Goal: Task Accomplishment & Management: Use online tool/utility

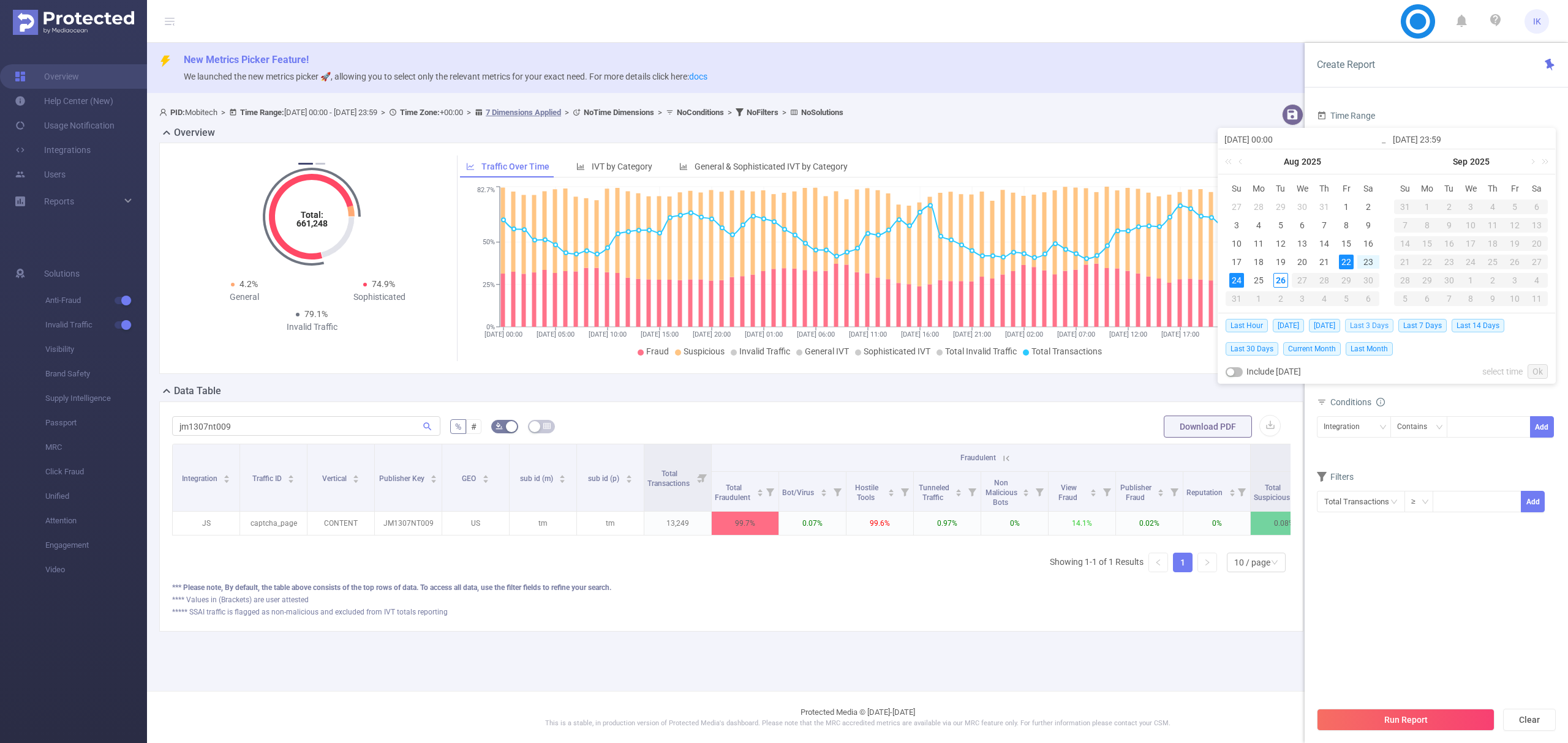
click at [1391, 326] on span "Last 3 Days" at bounding box center [1369, 326] width 48 height 13
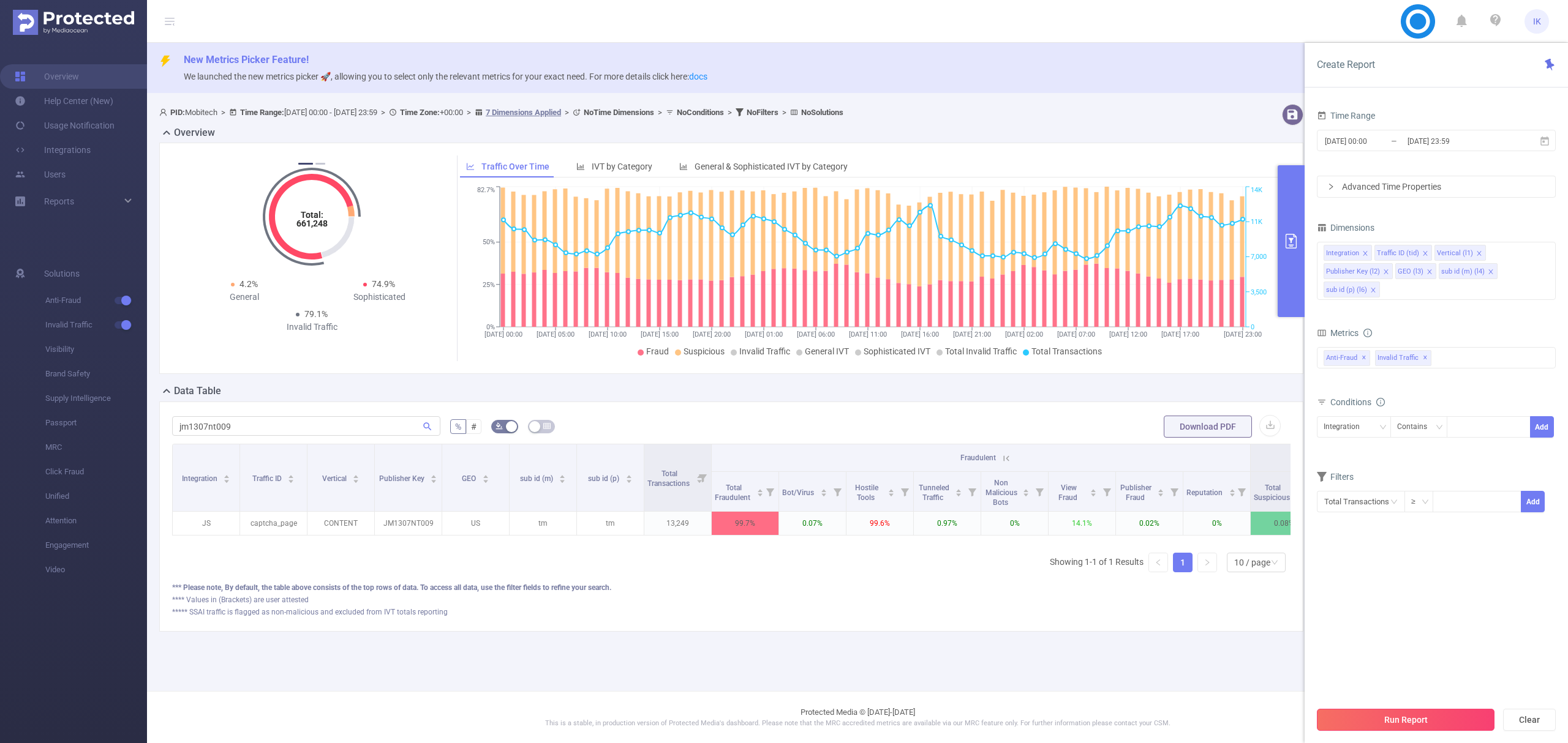
click at [1401, 713] on button "Run Report" at bounding box center [1406, 720] width 177 height 22
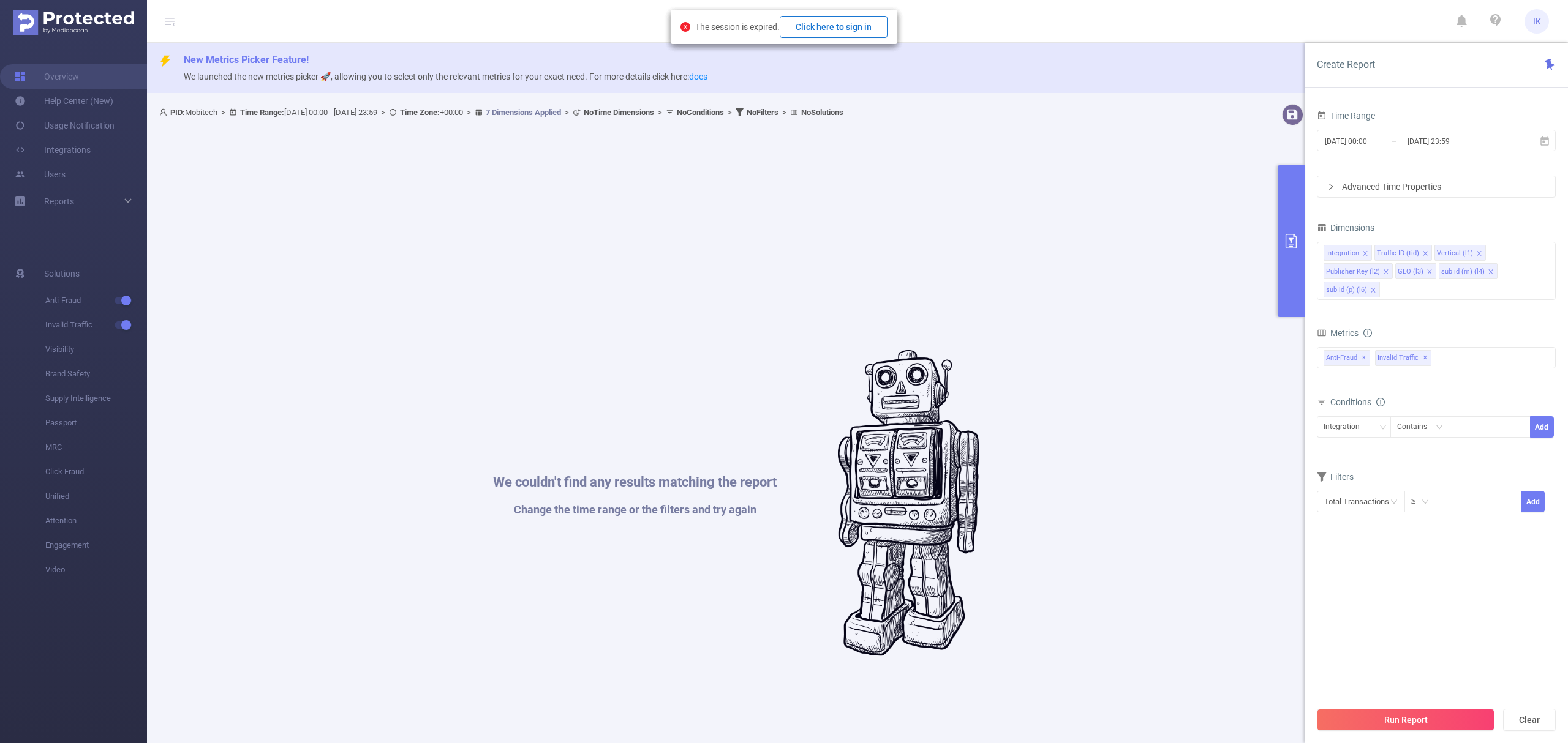
click at [832, 27] on button "Click here to sign in" at bounding box center [833, 26] width 108 height 22
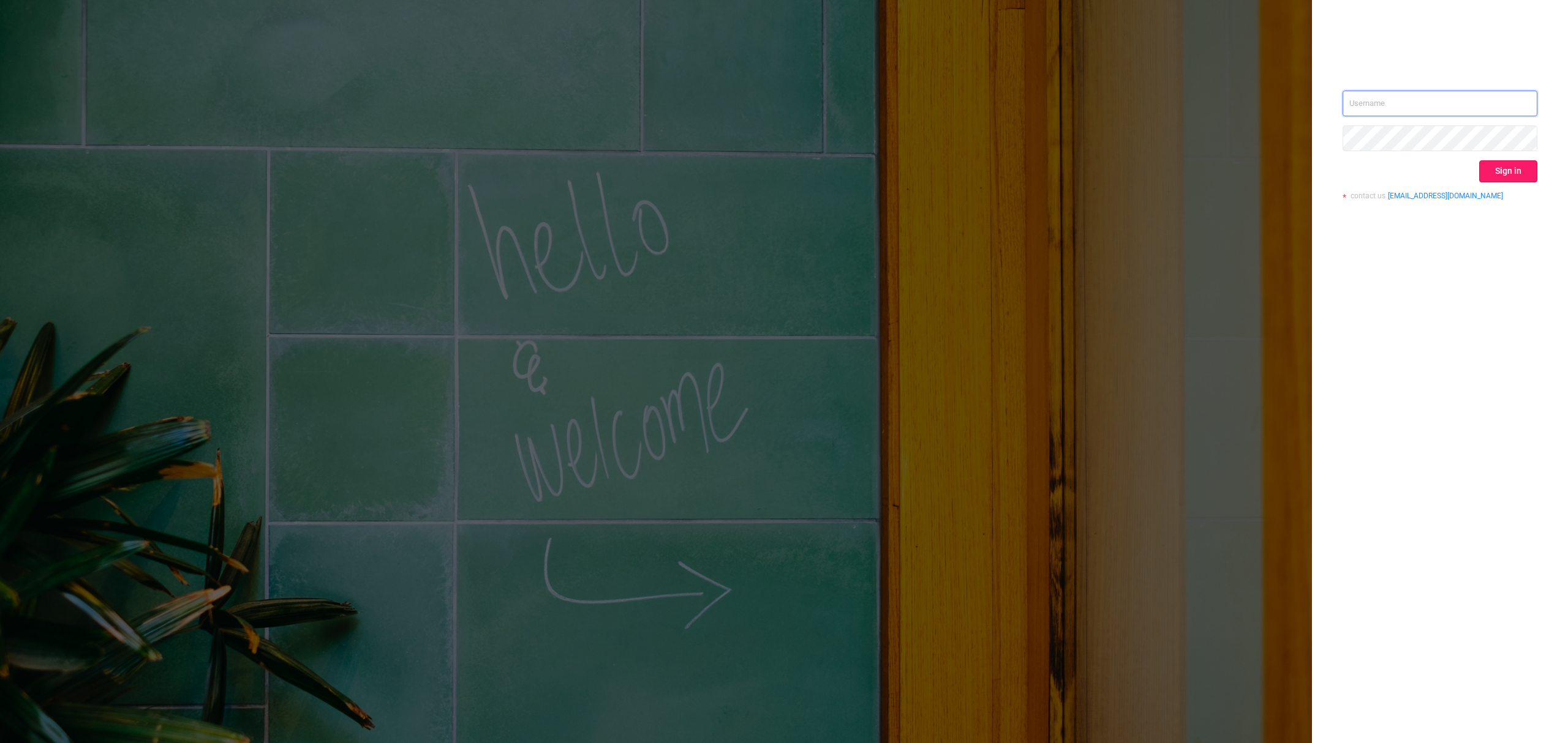
type input "ido@mobitech.io"
click at [1515, 164] on button "Sign in" at bounding box center [1508, 171] width 58 height 22
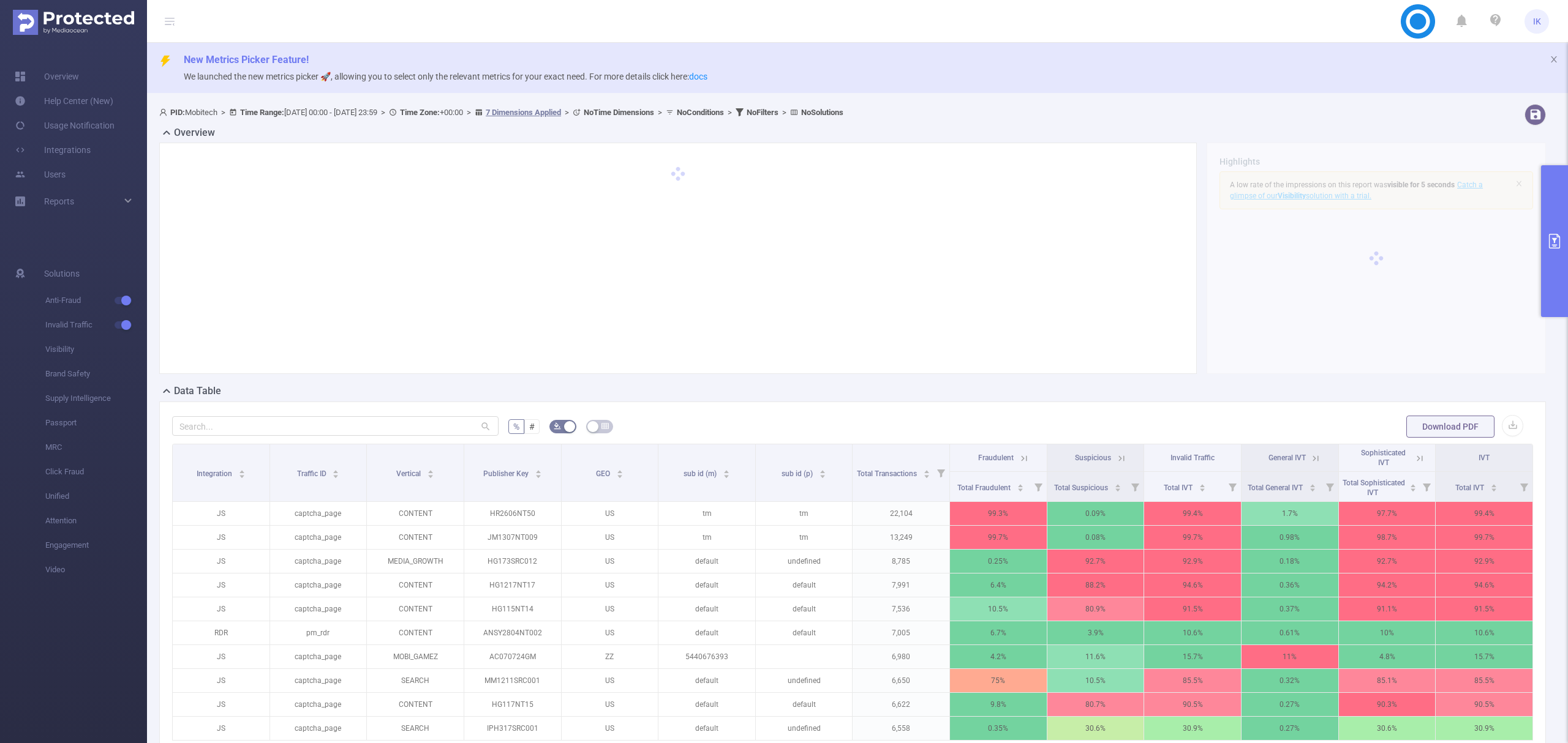
click at [1544, 246] on button "primary" at bounding box center [1554, 241] width 27 height 152
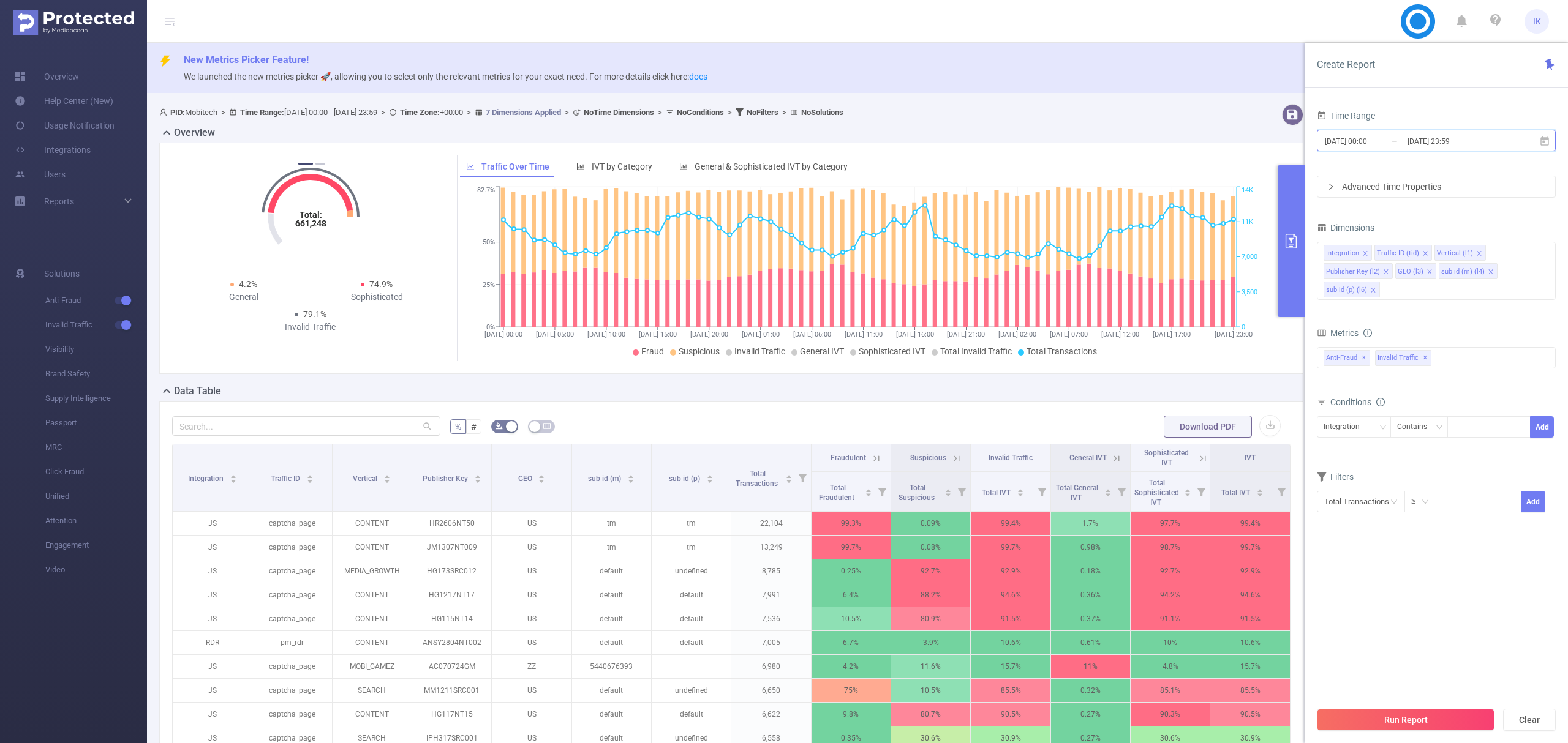
click at [1541, 138] on icon at bounding box center [1544, 140] width 9 height 9
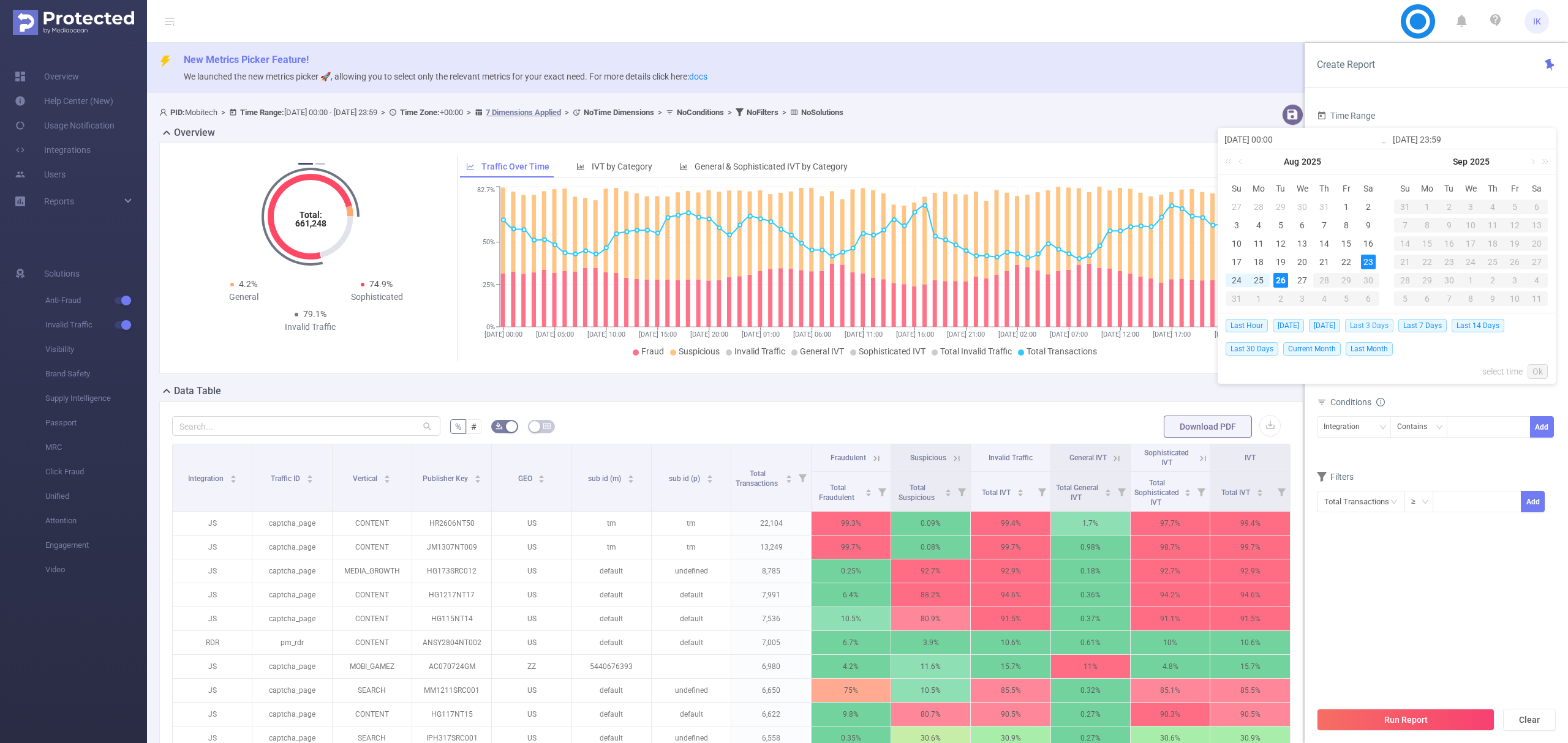
click at [1383, 319] on span "Last 3 Days" at bounding box center [1369, 326] width 48 height 13
type input "2025-08-23 00:00"
type input "2025-08-25 23:59"
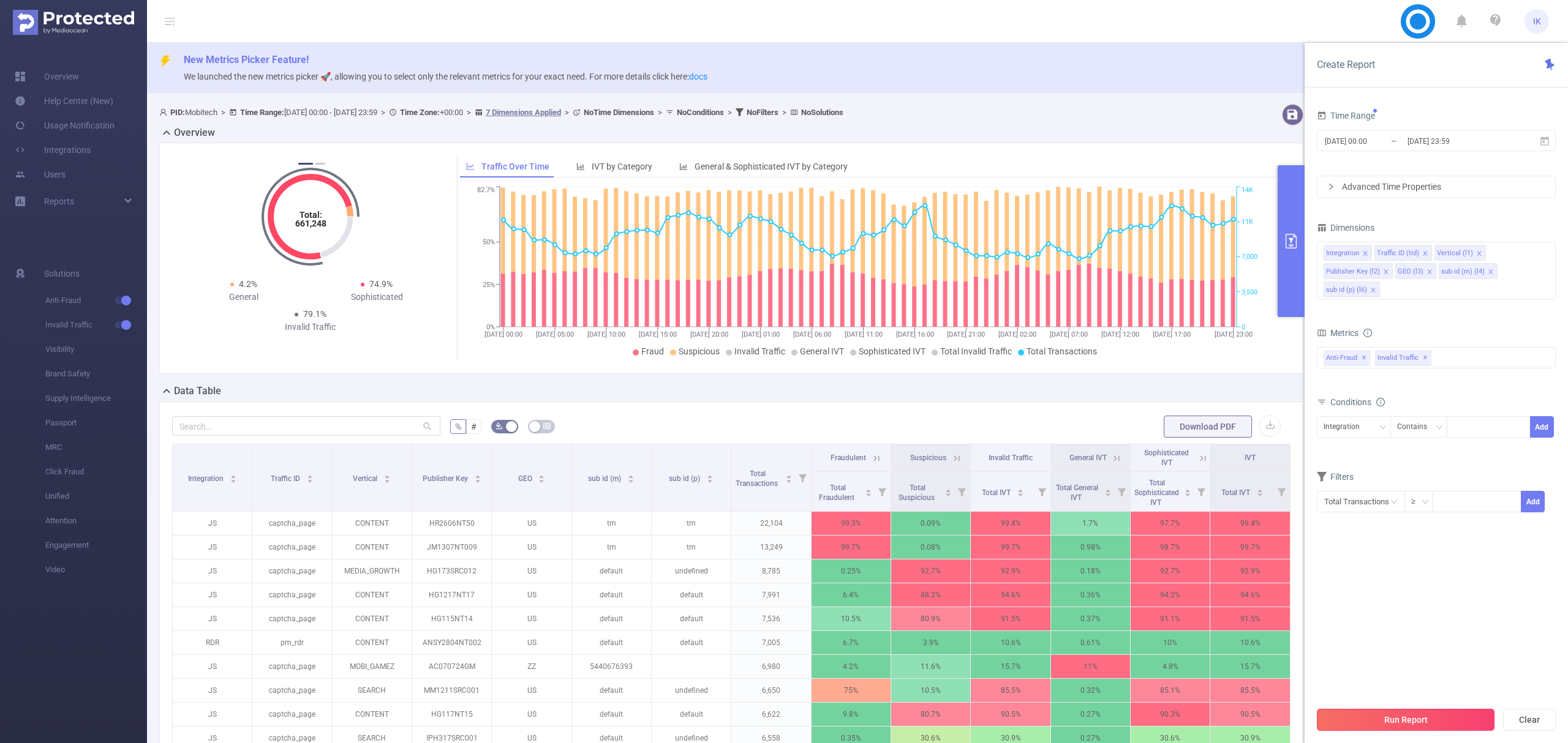
click at [1428, 720] on button "Run Report" at bounding box center [1406, 720] width 177 height 22
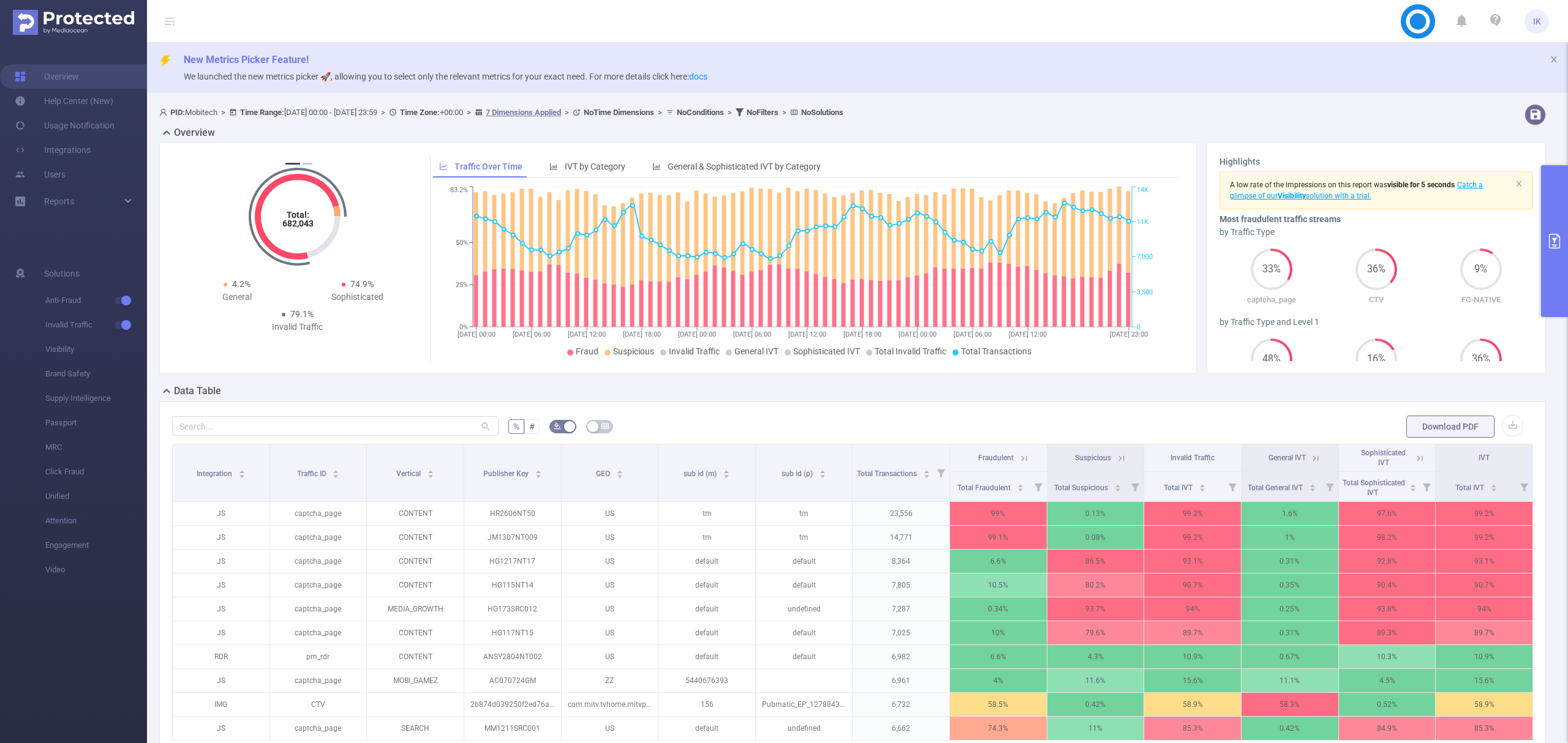
click at [1555, 232] on button "primary" at bounding box center [1554, 241] width 27 height 152
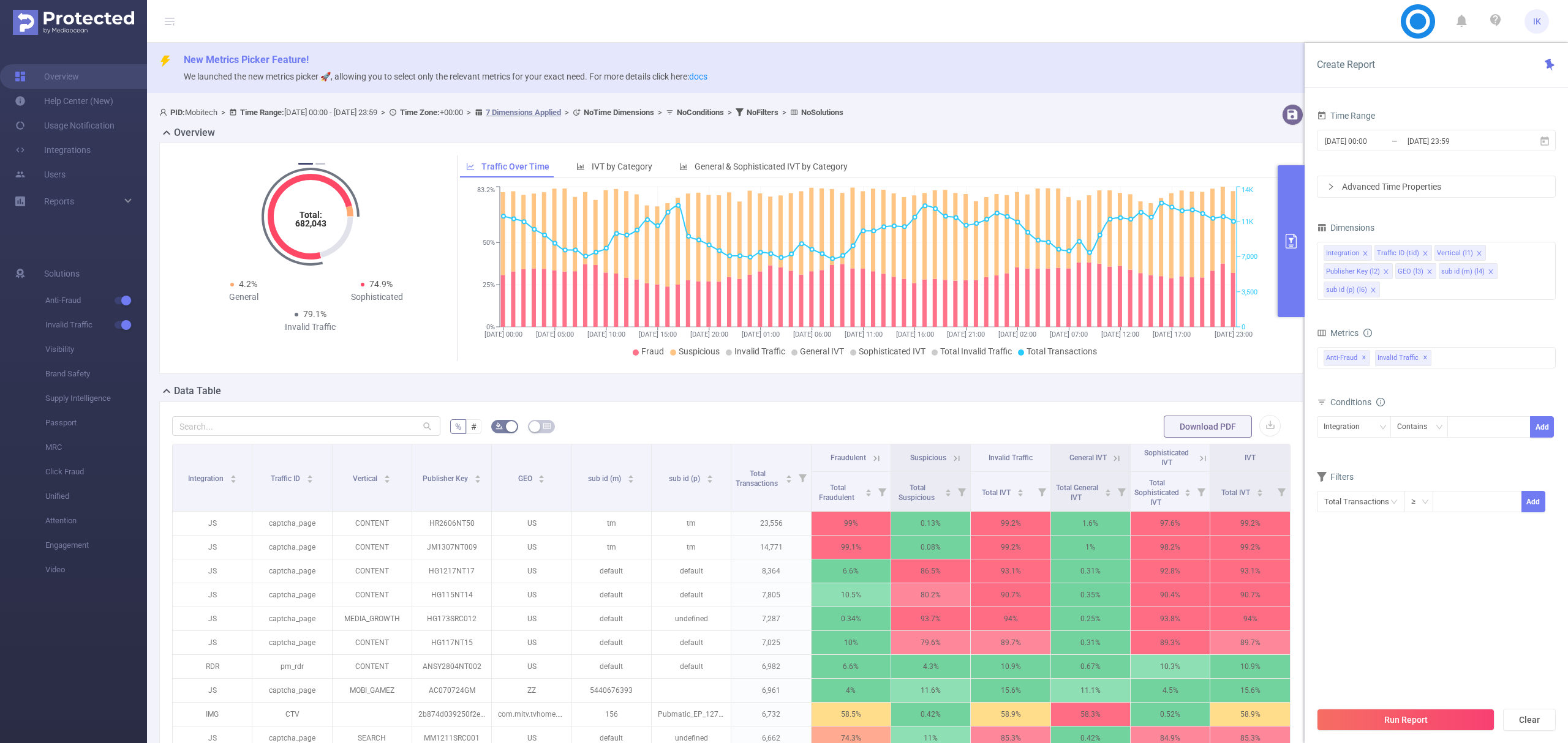
click at [1232, 56] on span "New Metrics Picker Feature!" at bounding box center [871, 60] width 1375 height 15
click at [1283, 116] on button "button" at bounding box center [1293, 114] width 21 height 21
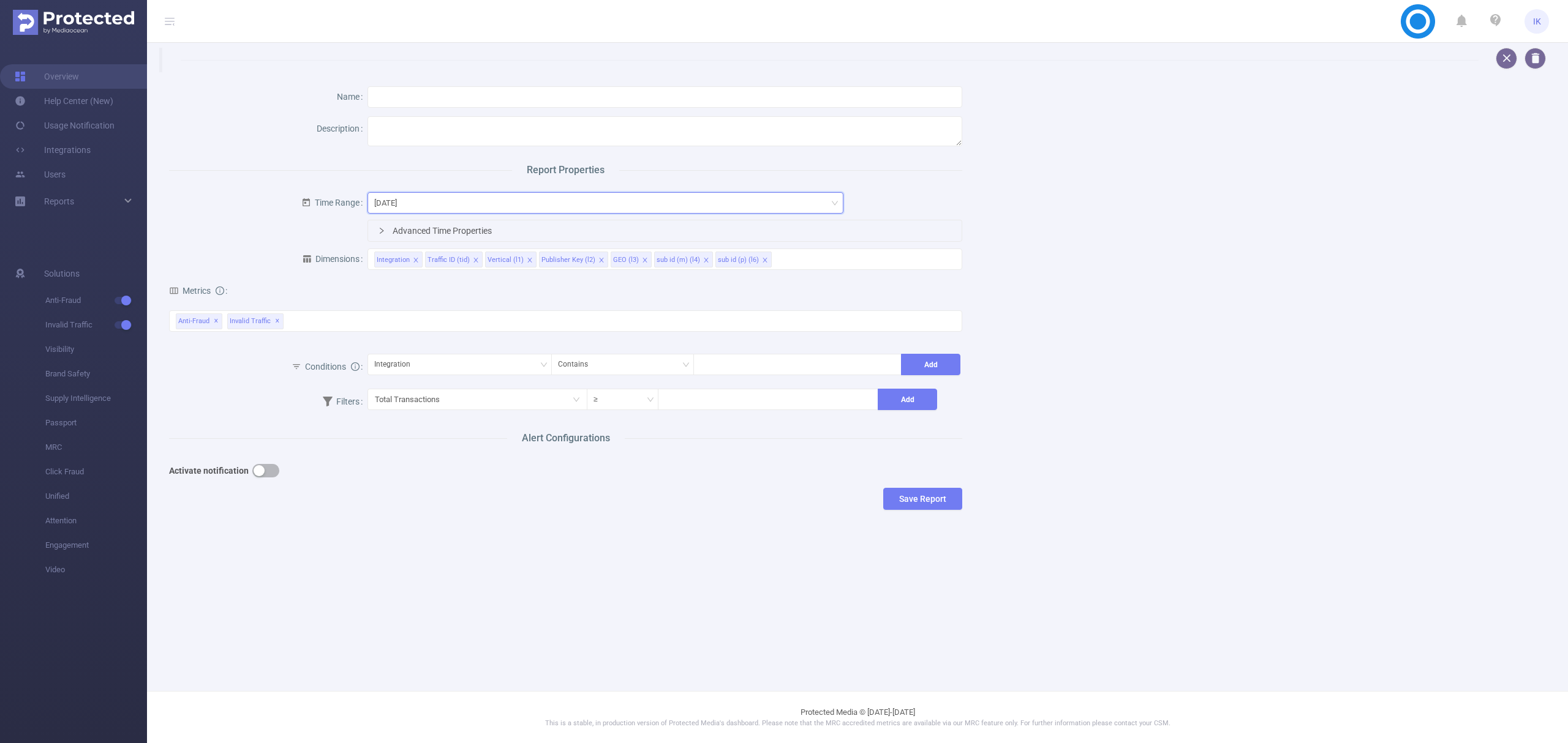
click at [434, 206] on div "[DATE]" at bounding box center [605, 202] width 463 height 21
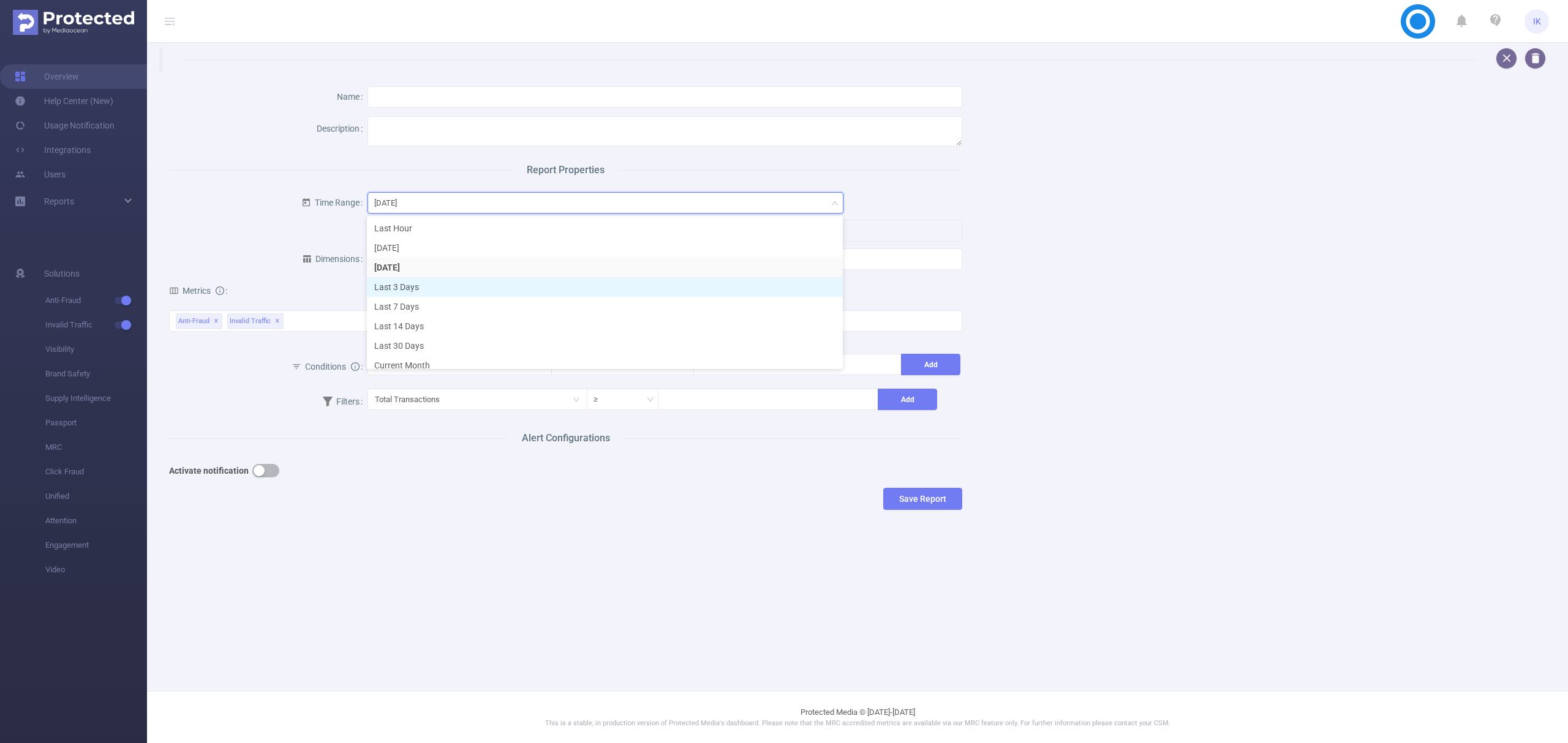
click at [434, 286] on li "Last 3 Days" at bounding box center [604, 287] width 476 height 20
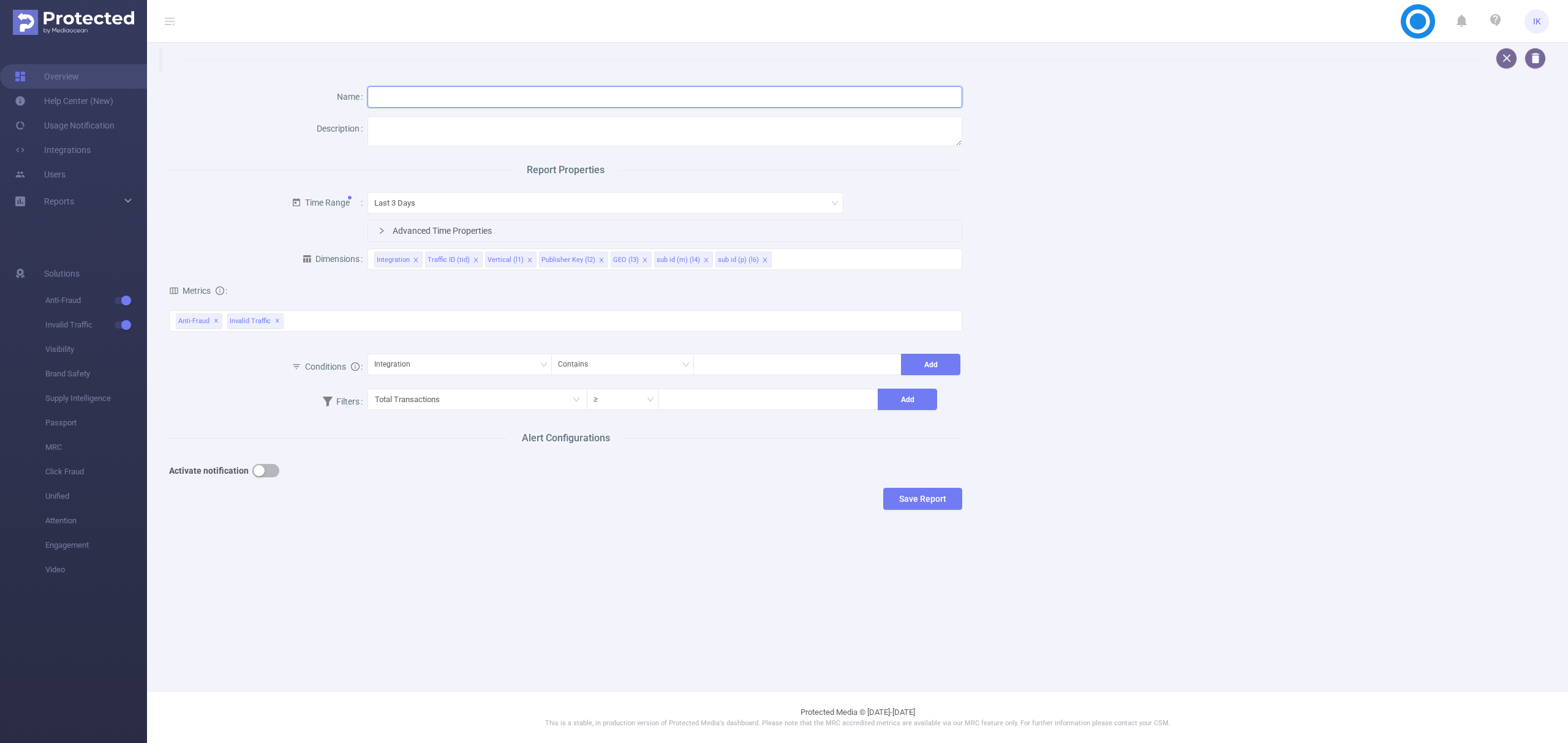
click at [398, 96] on input "text" at bounding box center [665, 97] width 595 height 21
type input "Default report"
click at [939, 503] on button "Save Report" at bounding box center [922, 499] width 79 height 22
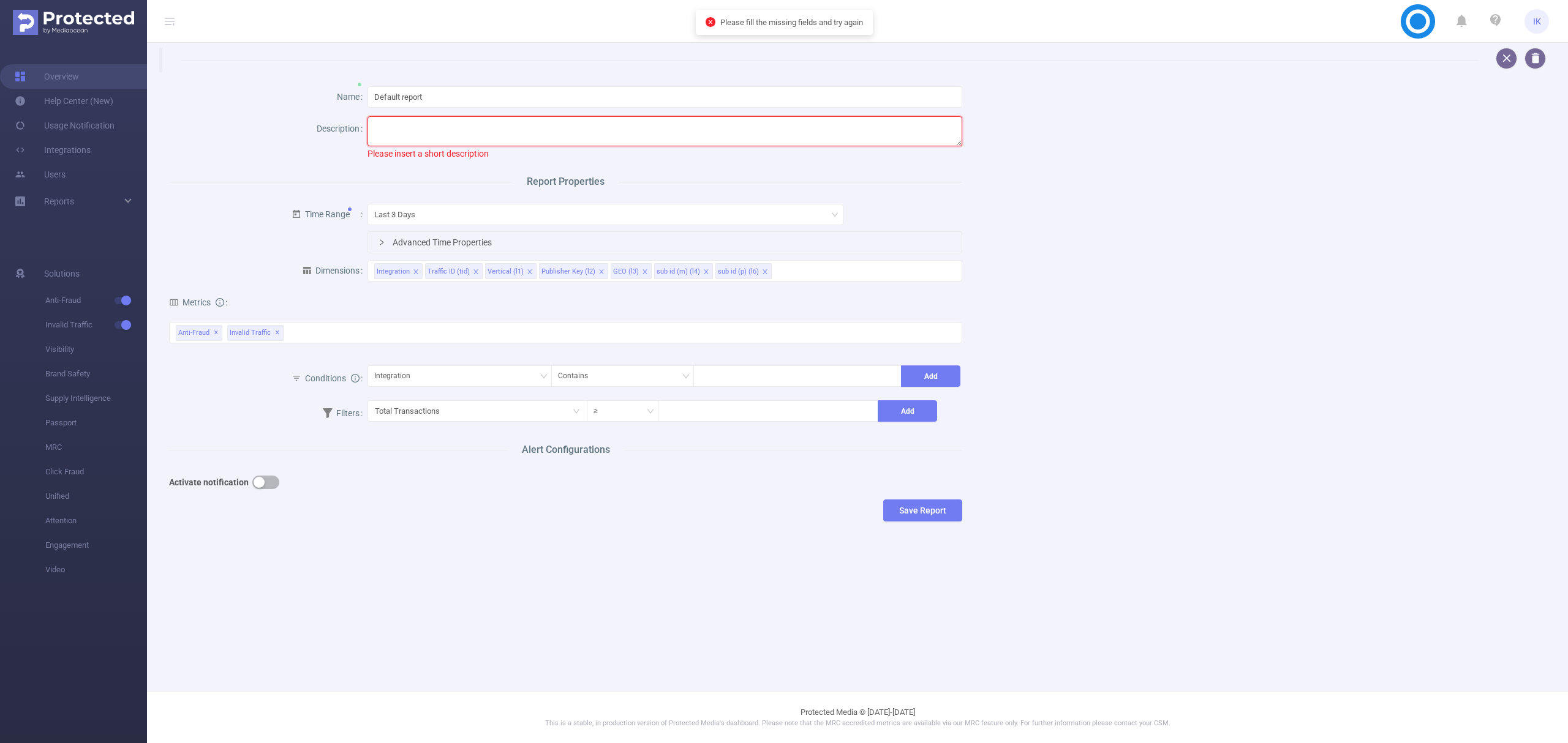
click at [423, 132] on textarea at bounding box center [665, 131] width 595 height 30
drag, startPoint x: 430, startPoint y: 99, endPoint x: 357, endPoint y: 93, distance: 73.2
click at [357, 93] on div "Name Default report" at bounding box center [565, 98] width 793 height 32
click at [448, 138] on textarea at bounding box center [665, 131] width 595 height 30
paste textarea "Default report"
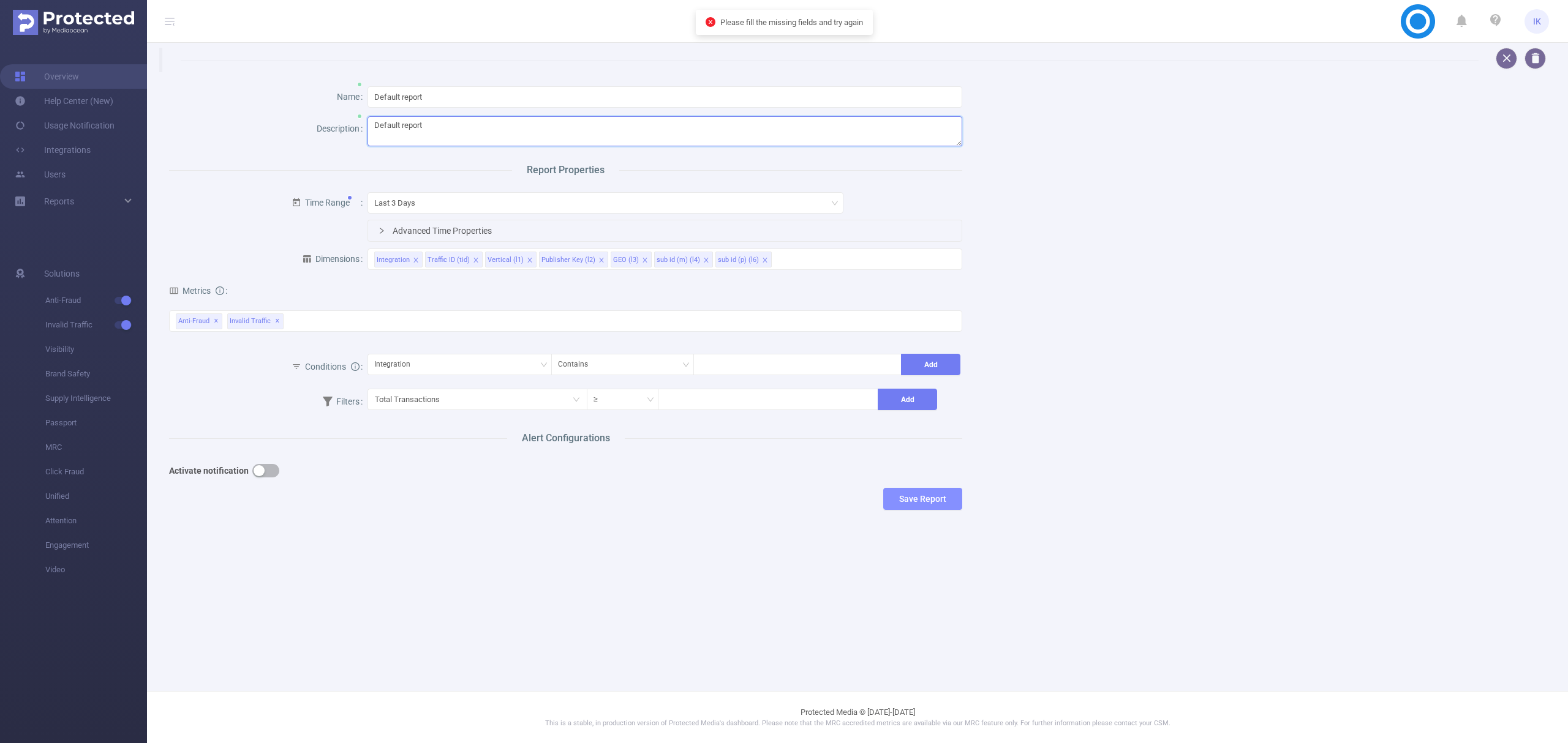
type textarea "Default report"
click at [949, 502] on button "Save Report" at bounding box center [922, 499] width 79 height 22
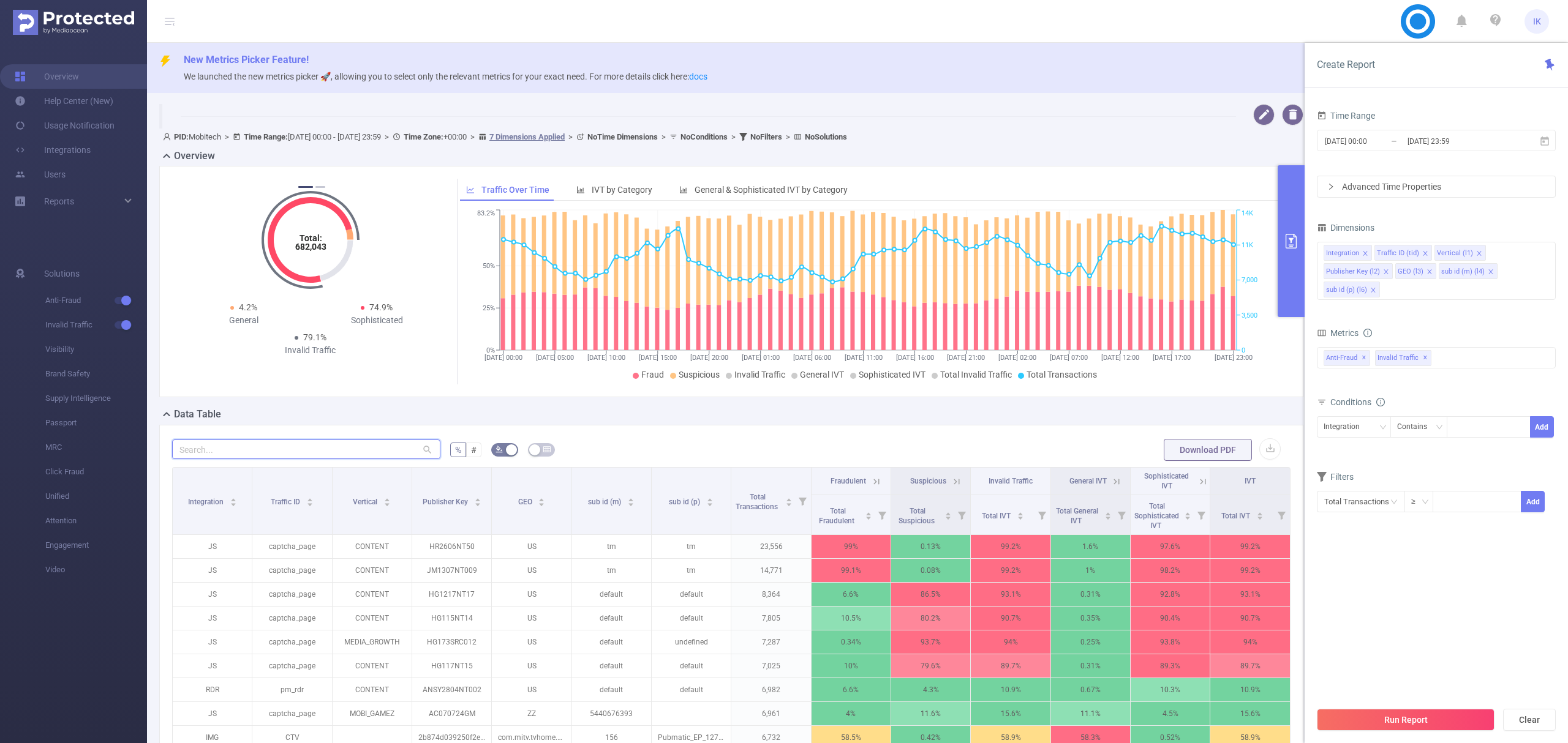
click at [278, 449] on input "text" at bounding box center [306, 449] width 268 height 20
paste input "sx1108nt04"
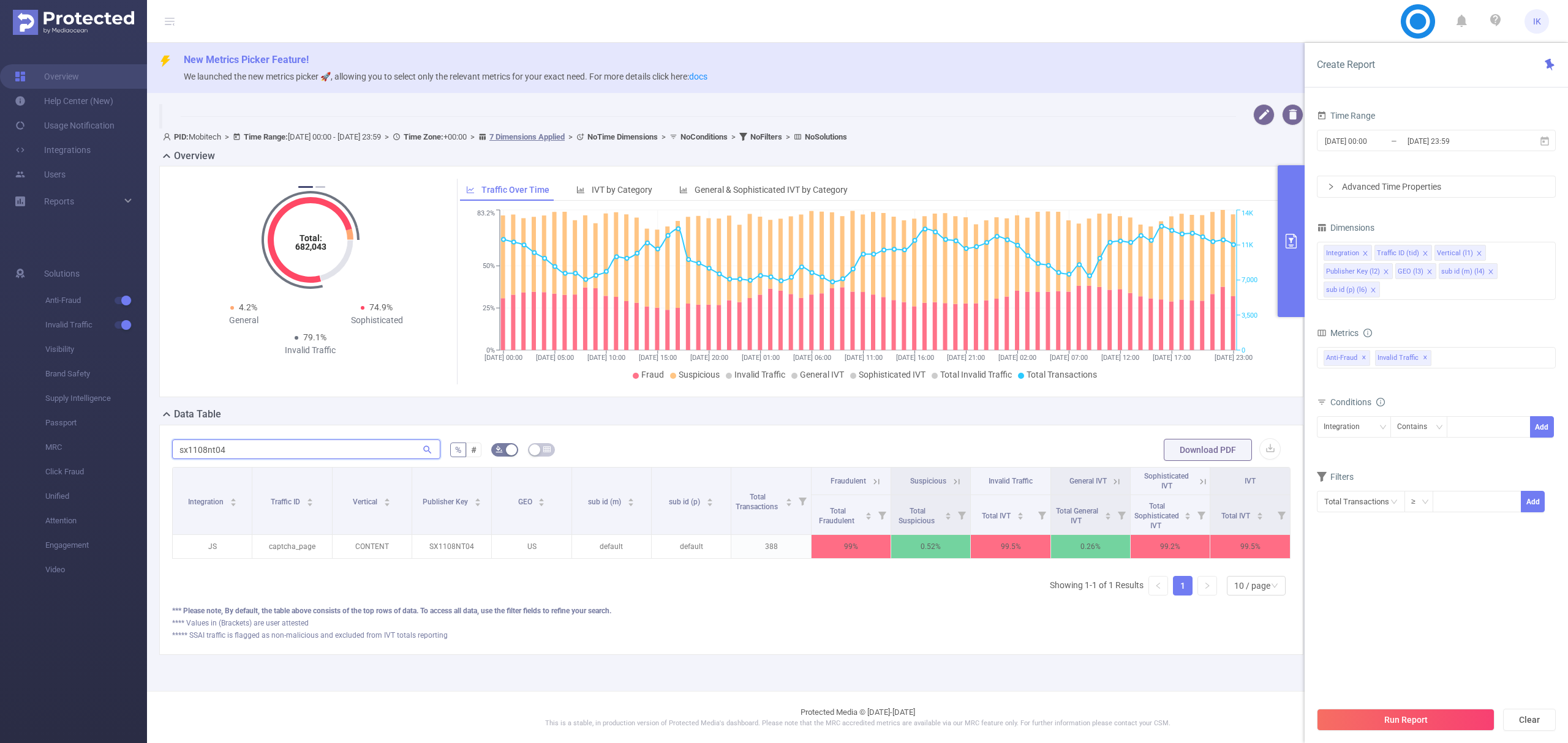
type input "sx1108nt04"
click at [871, 480] on icon at bounding box center [876, 482] width 11 height 11
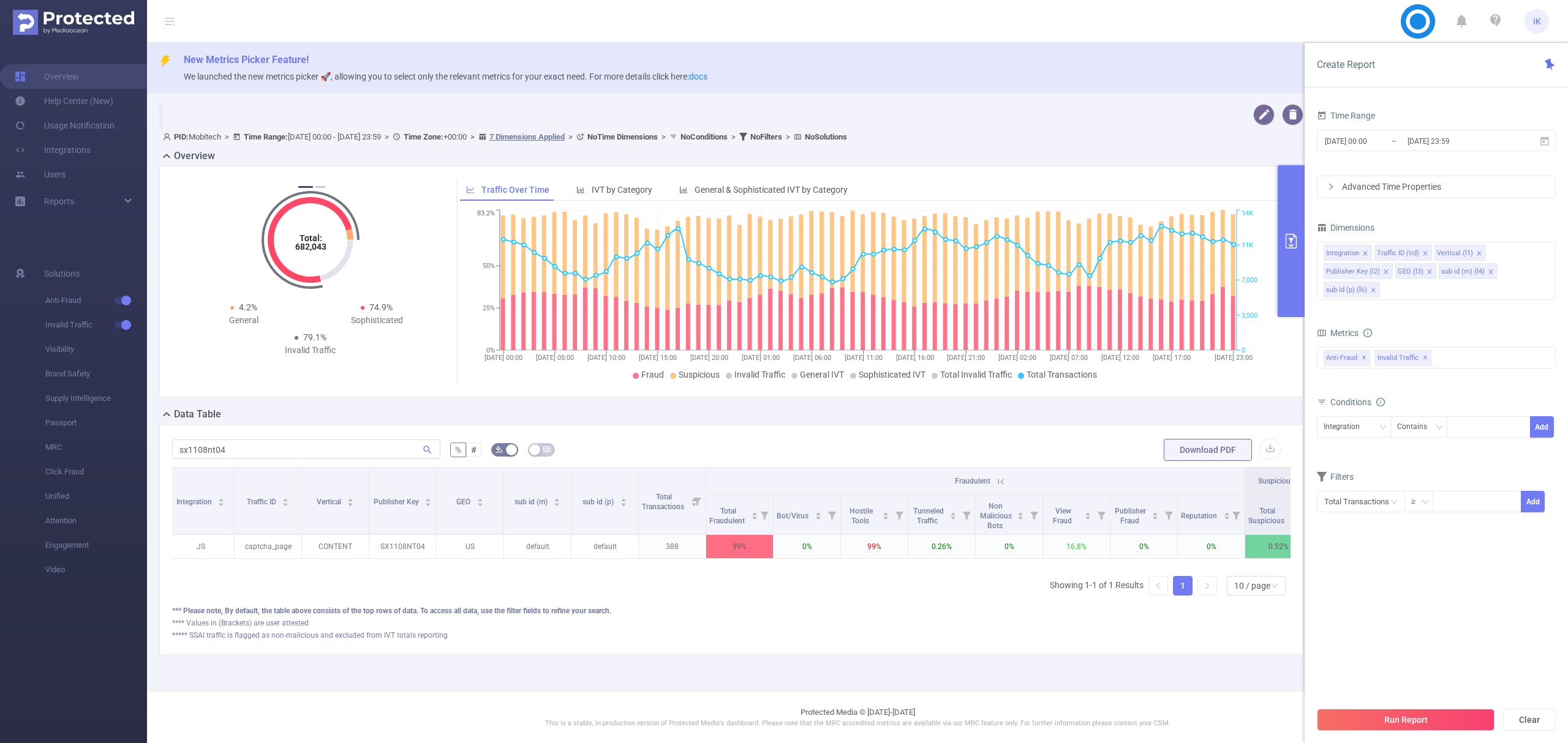
scroll to position [0, 13]
click at [1367, 288] on li "sub id (p) (l6)" at bounding box center [1352, 290] width 56 height 16
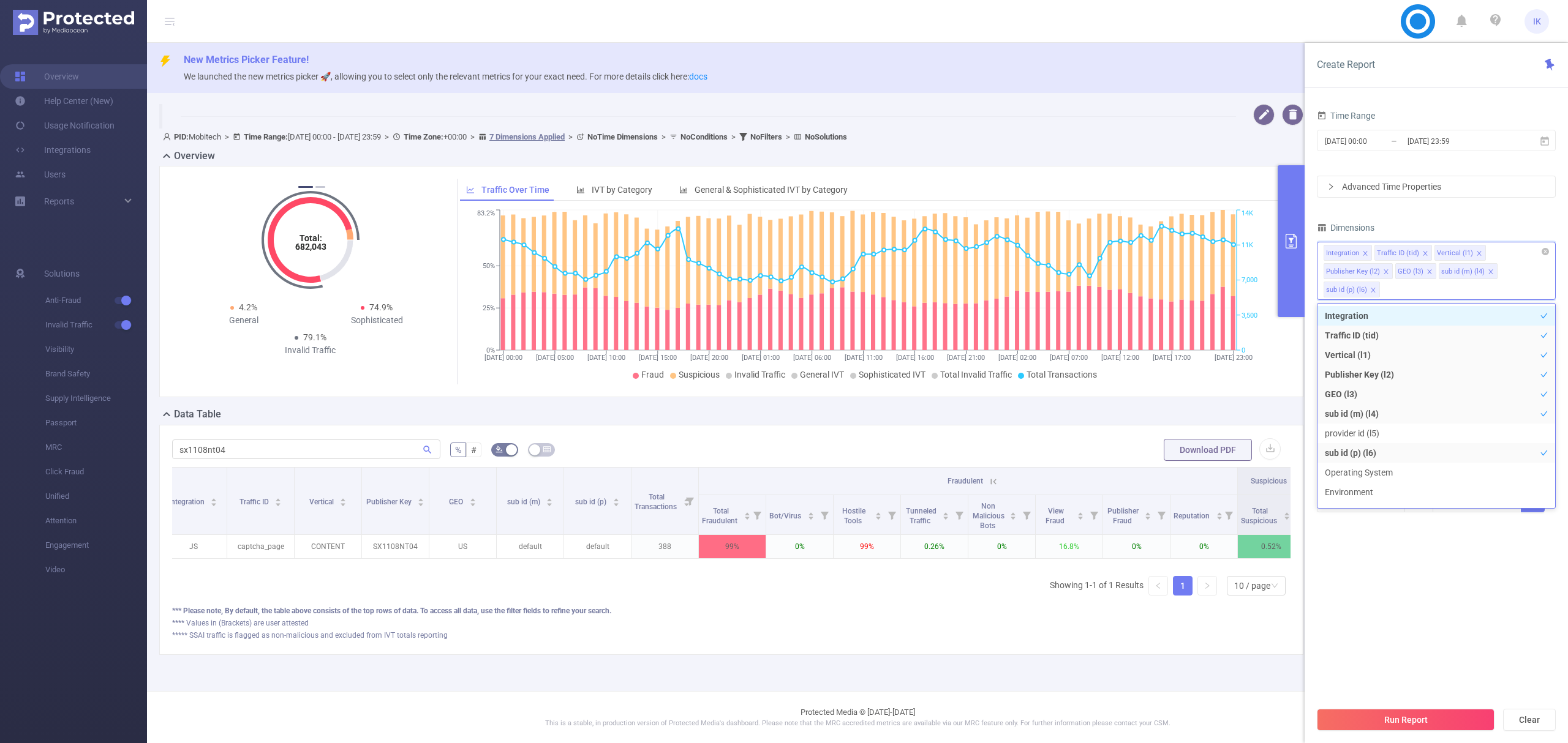
click at [1373, 294] on icon "icon: close" at bounding box center [1373, 290] width 6 height 7
click at [1489, 270] on icon "icon: close" at bounding box center [1491, 271] width 6 height 6
click at [1405, 710] on button "Run Report" at bounding box center [1406, 720] width 177 height 22
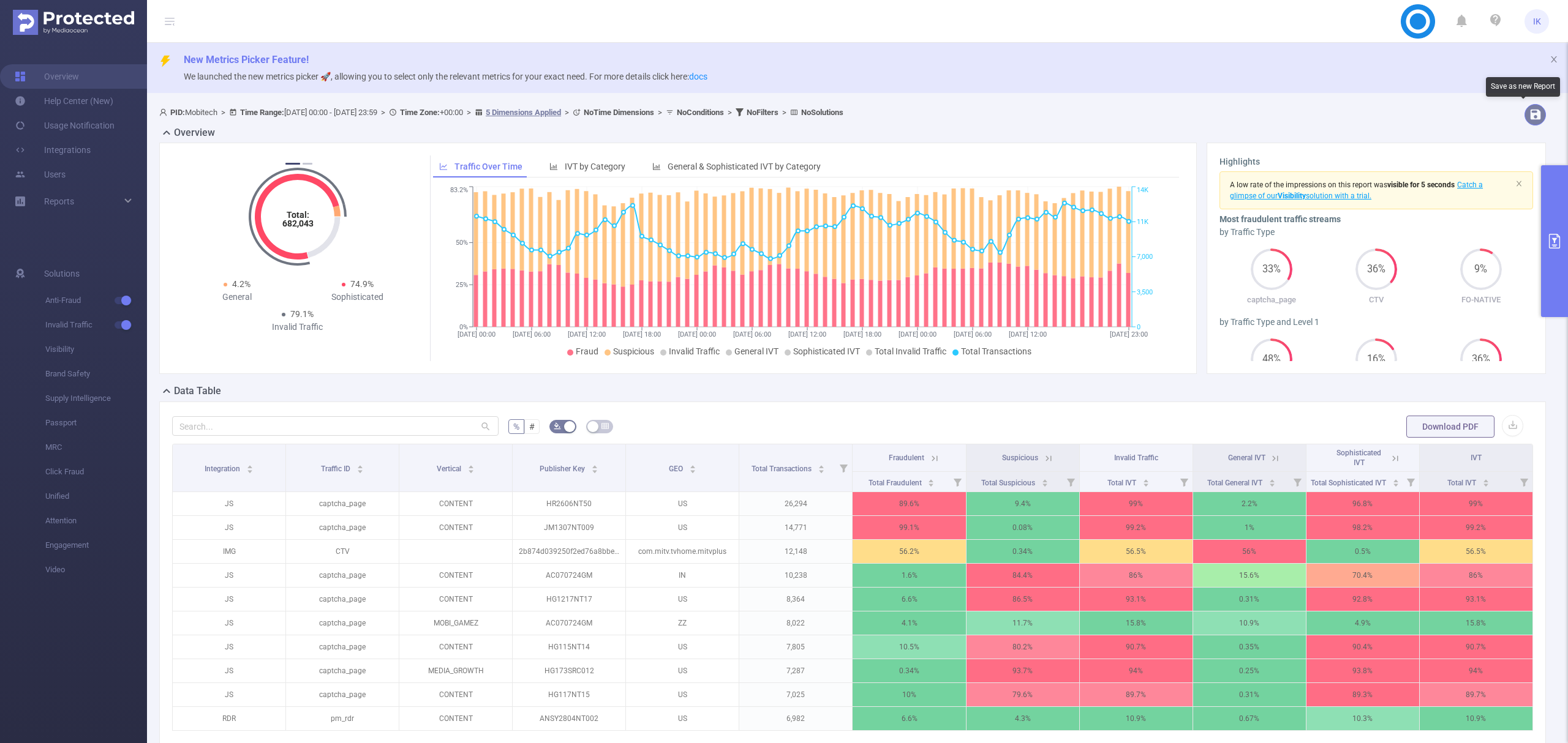
click at [1524, 115] on button "button" at bounding box center [1535, 114] width 21 height 21
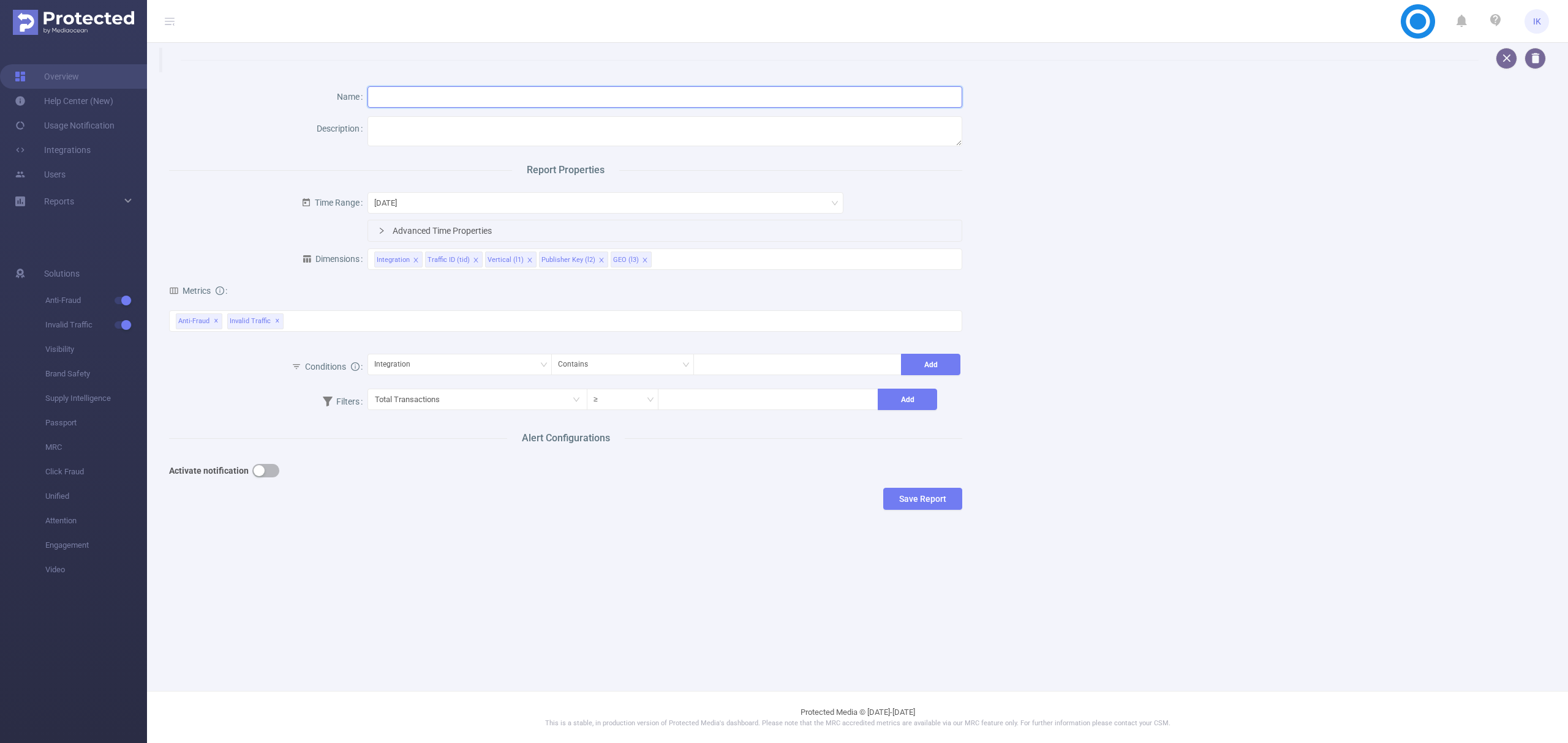
click at [459, 101] on input "text" at bounding box center [665, 97] width 595 height 21
click at [1504, 62] on button "button" at bounding box center [1506, 58] width 21 height 21
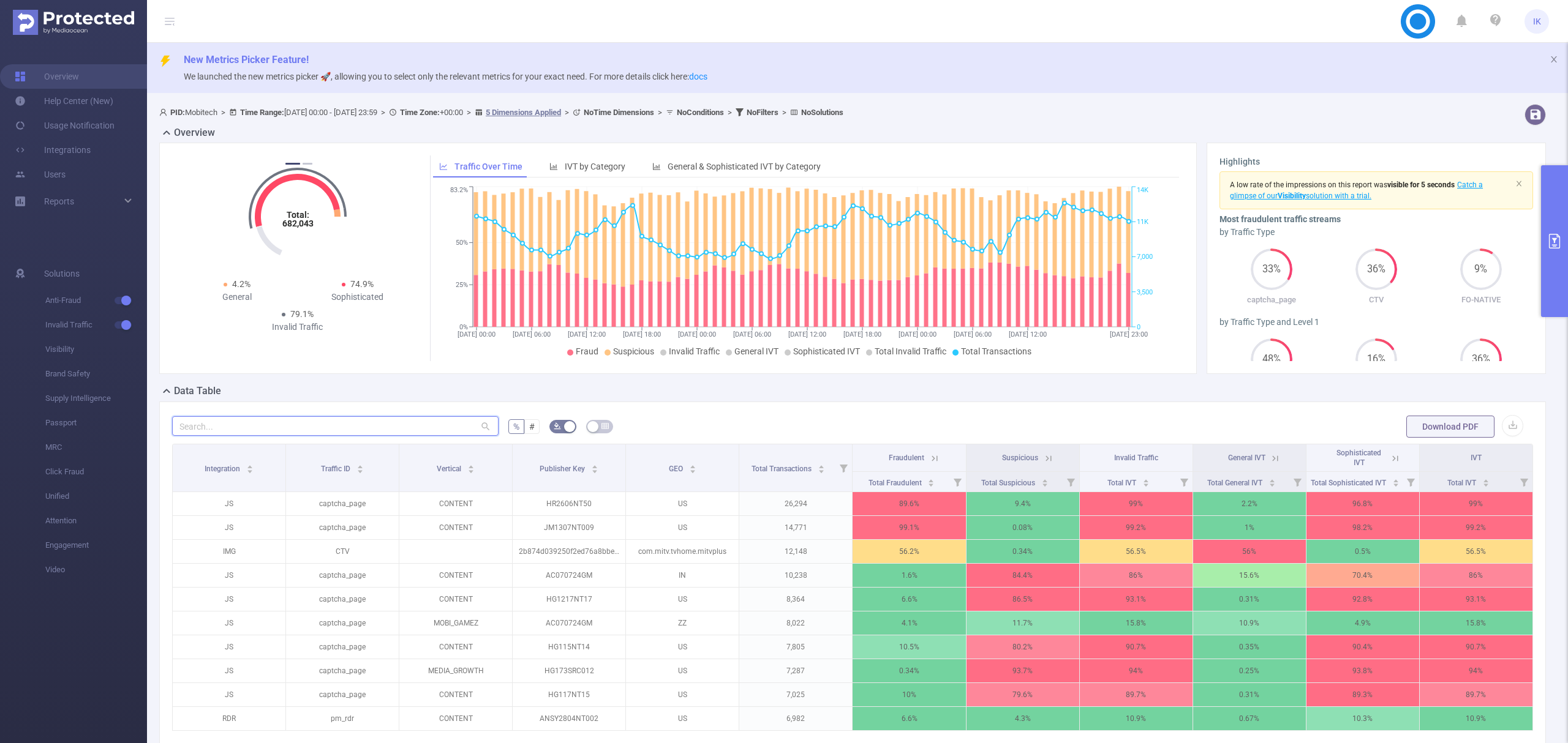
click at [454, 427] on input "text" at bounding box center [335, 426] width 326 height 20
paste input "sx1108nt04"
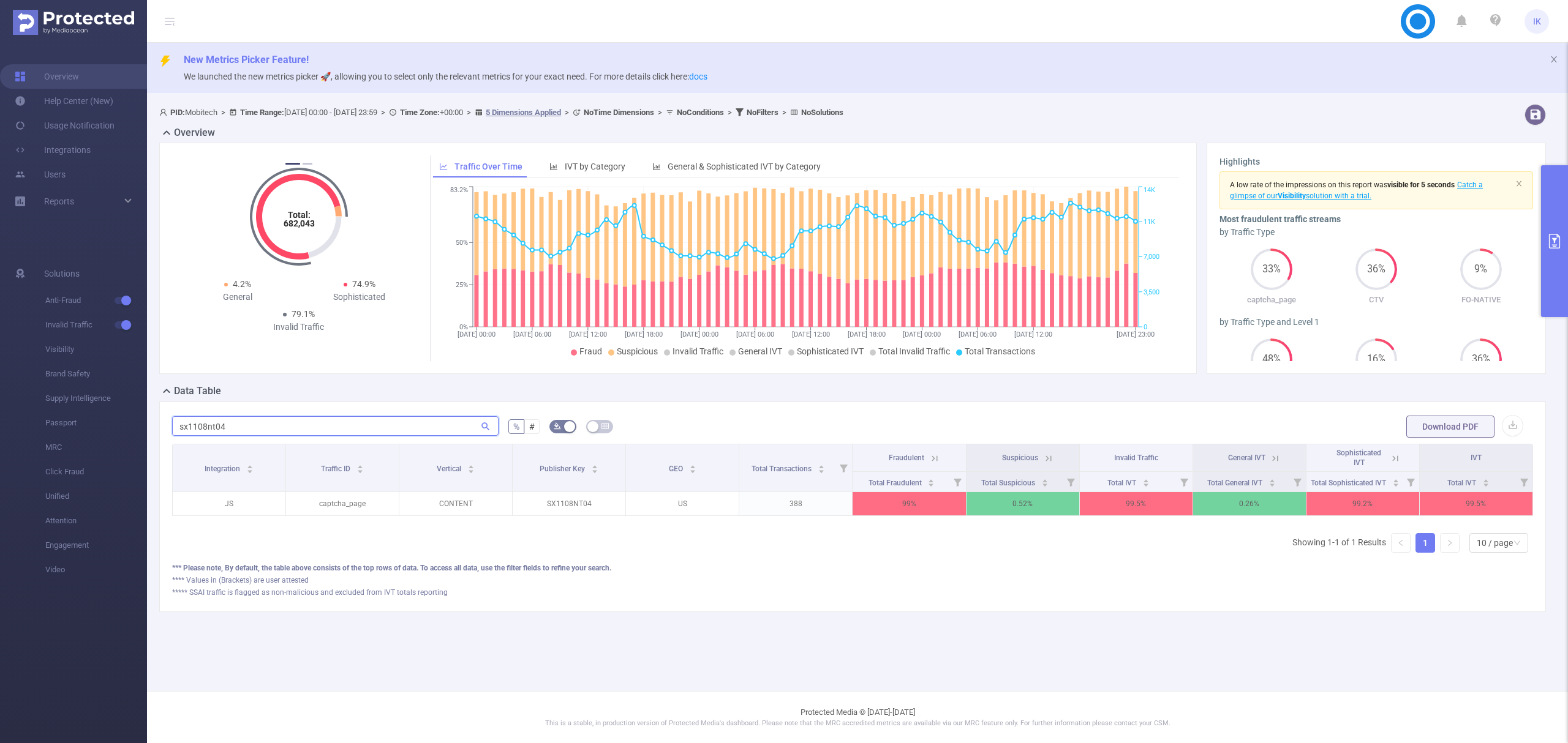
type input "sx1108nt04"
click at [930, 454] on icon at bounding box center [935, 459] width 11 height 11
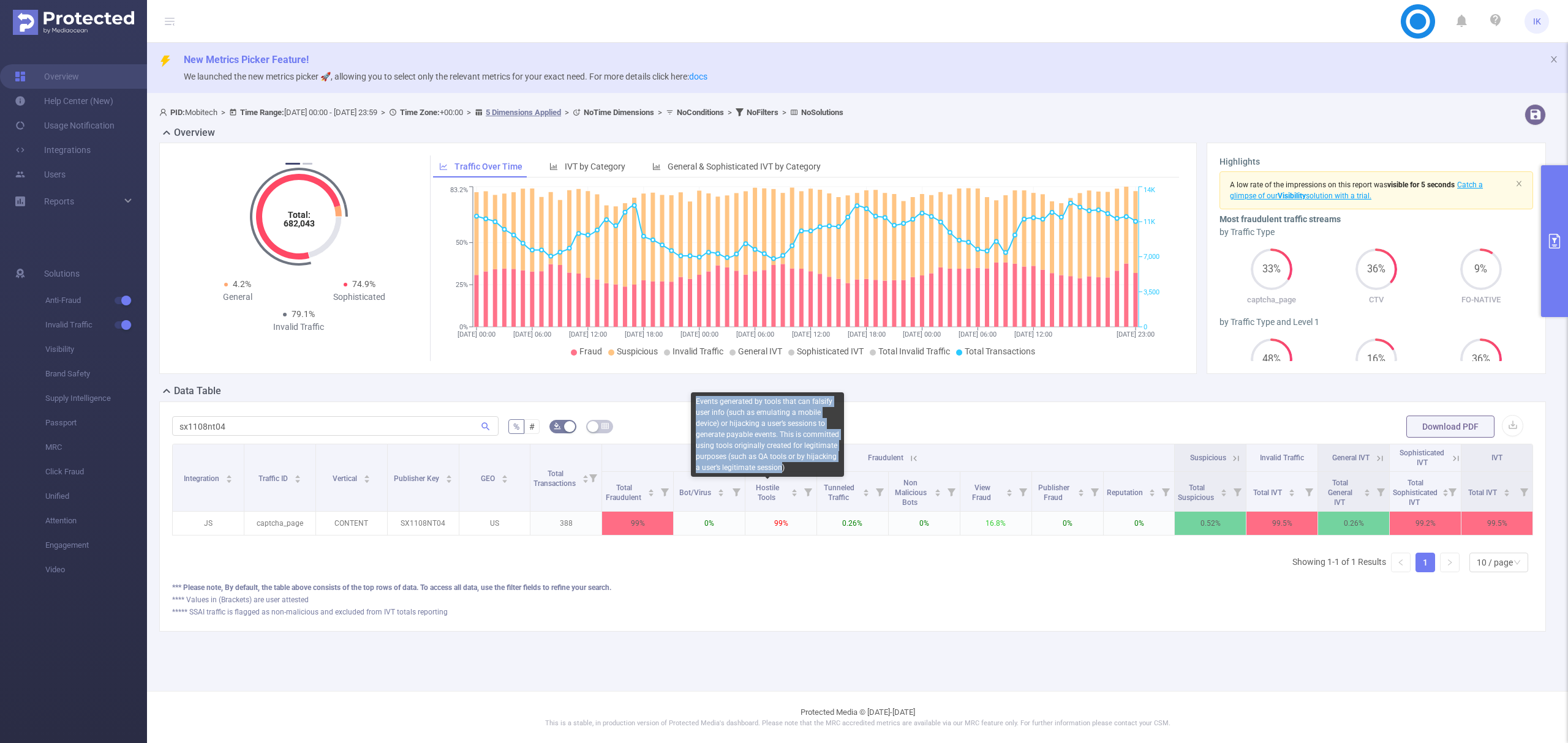
drag, startPoint x: 783, startPoint y: 466, endPoint x: 691, endPoint y: 399, distance: 113.8
click at [691, 399] on div "Events generated by tools that can falsify user info (such as emulating a mobil…" at bounding box center [767, 435] width 153 height 85
copy div "Events generated by tools that can falsify user info (such as emulating a mobil…"
click at [743, 618] on div "***** SSAI traffic is flagged as non-malicious and excluded from IVT totals rep…" at bounding box center [853, 612] width 1361 height 11
